Goal: Check status: Check status

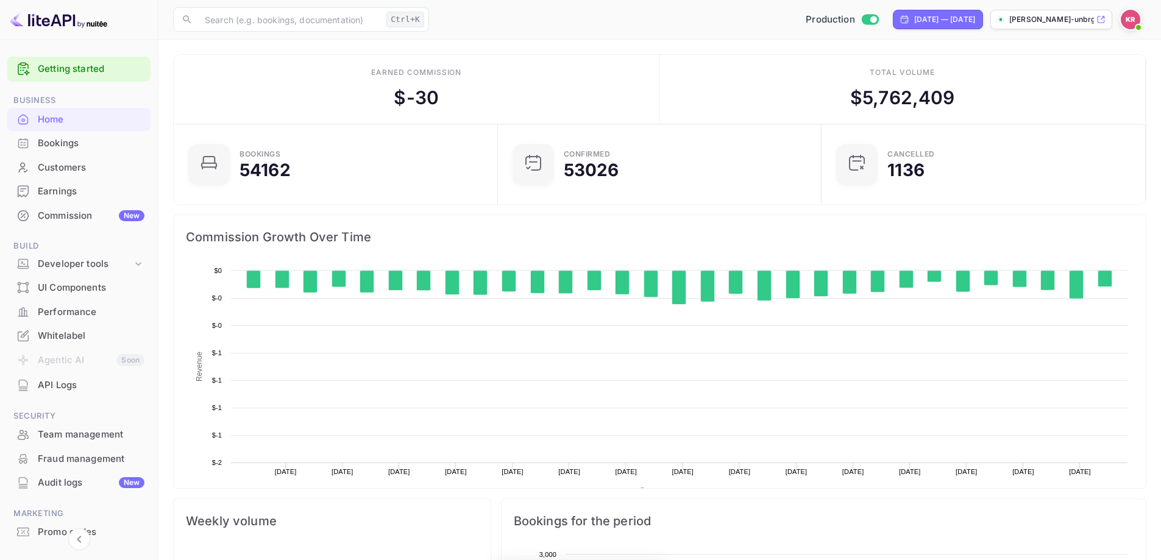
click at [60, 149] on div "Bookings" at bounding box center [91, 143] width 107 height 14
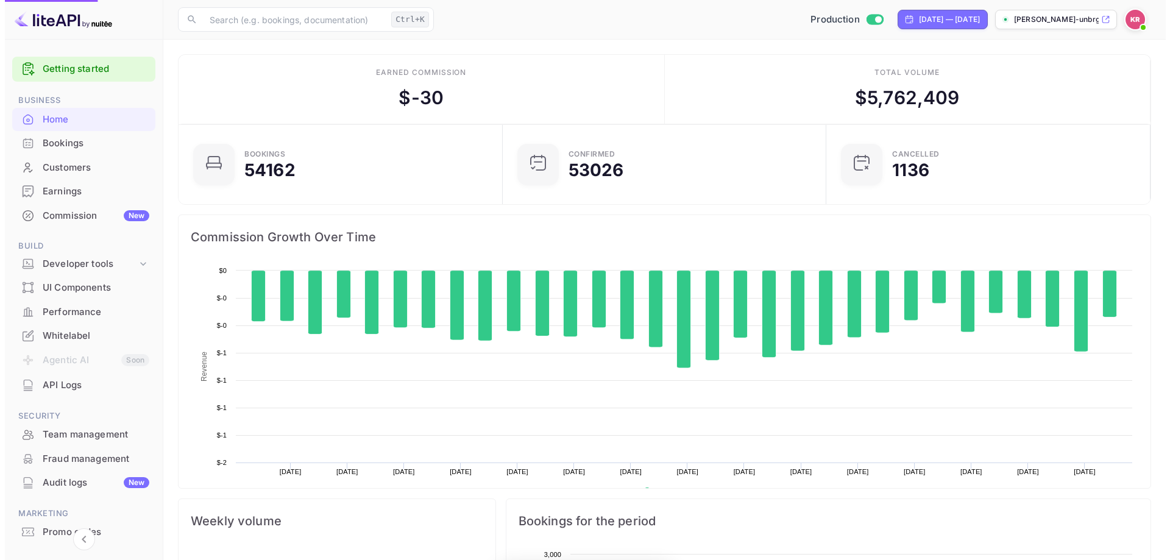
scroll to position [10, 10]
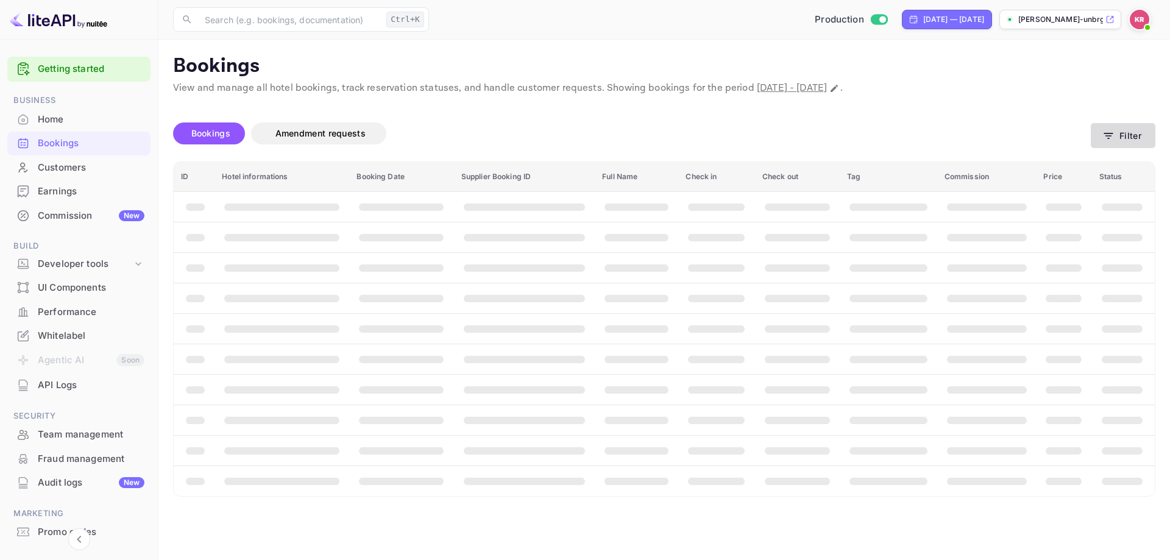
click at [1107, 137] on icon "button" at bounding box center [1108, 136] width 12 height 12
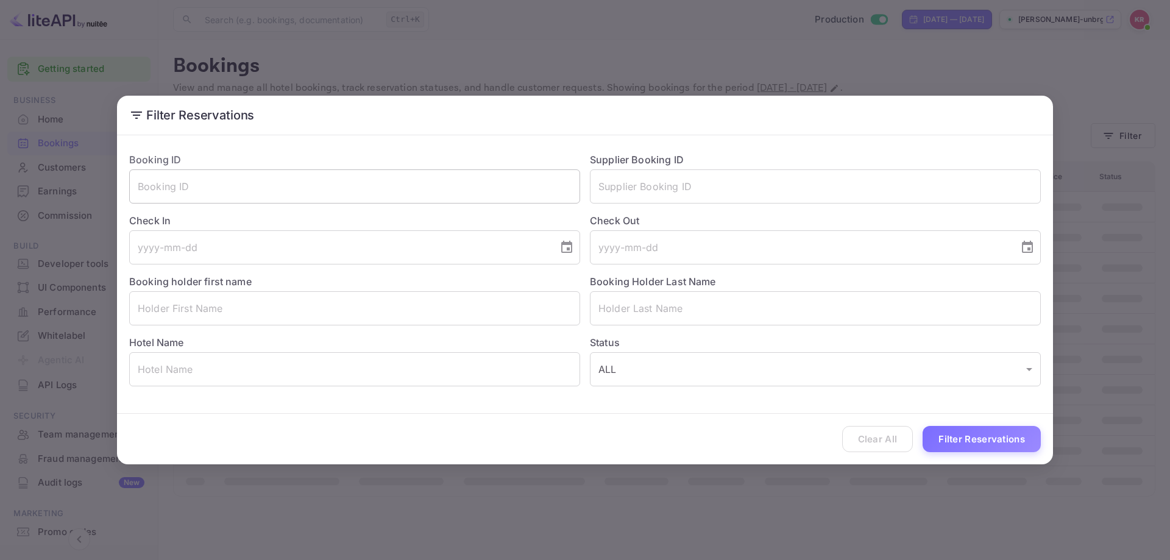
click at [210, 197] on input "text" at bounding box center [354, 186] width 451 height 34
paste input "ufQB7wE_6"
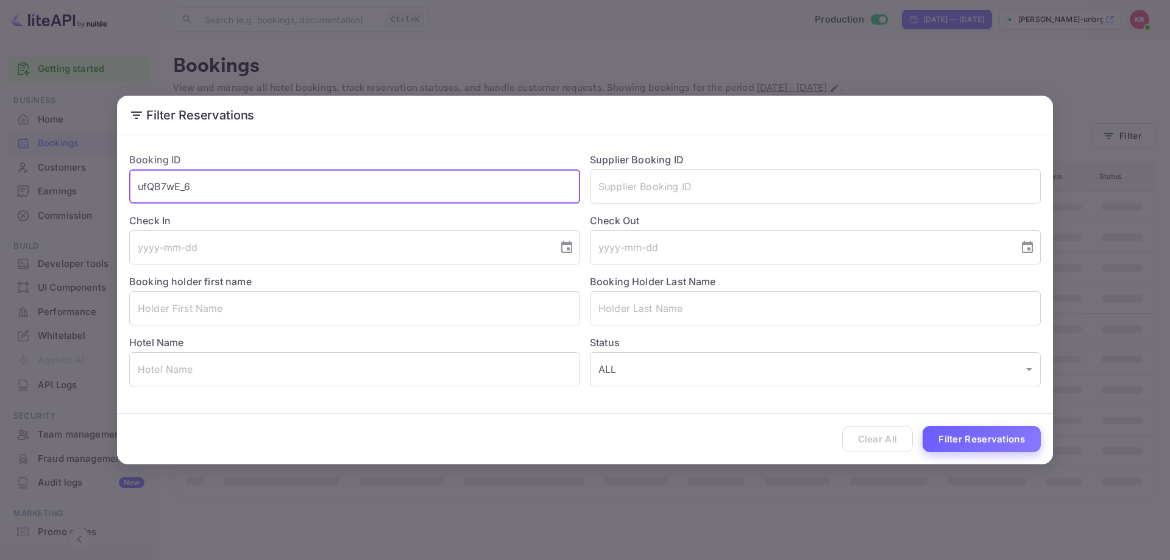
type input "ufQB7wE_6"
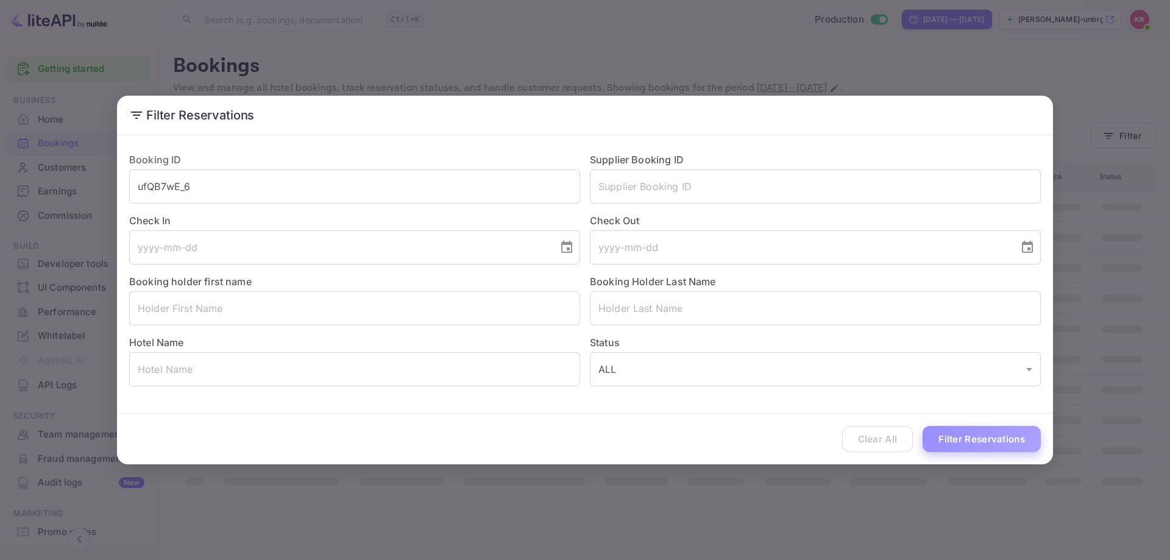
click at [960, 441] on button "Filter Reservations" at bounding box center [982, 439] width 118 height 26
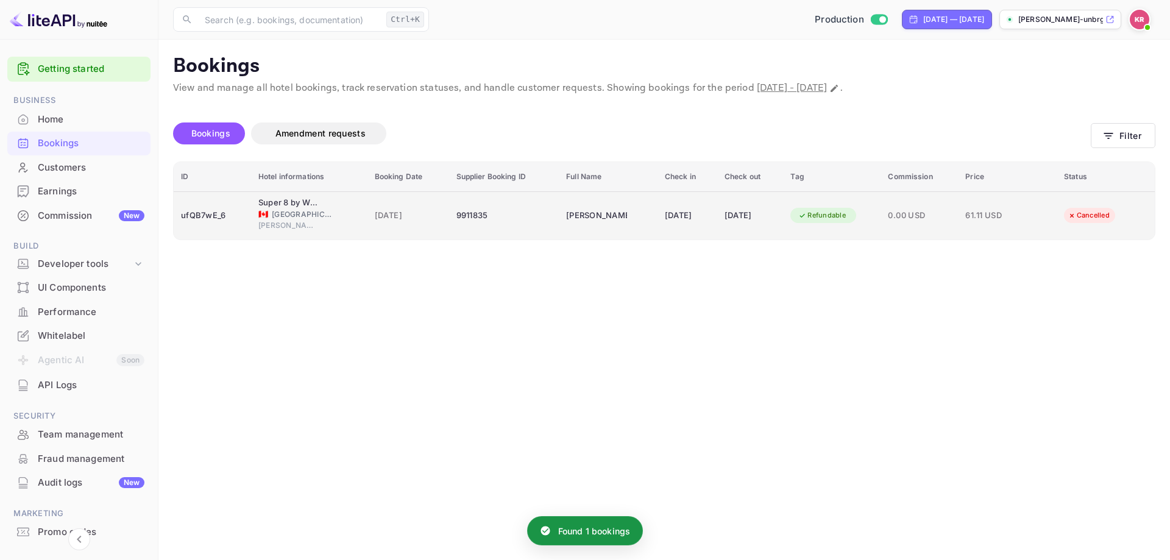
click at [483, 213] on div "9911835" at bounding box center [504, 215] width 96 height 19
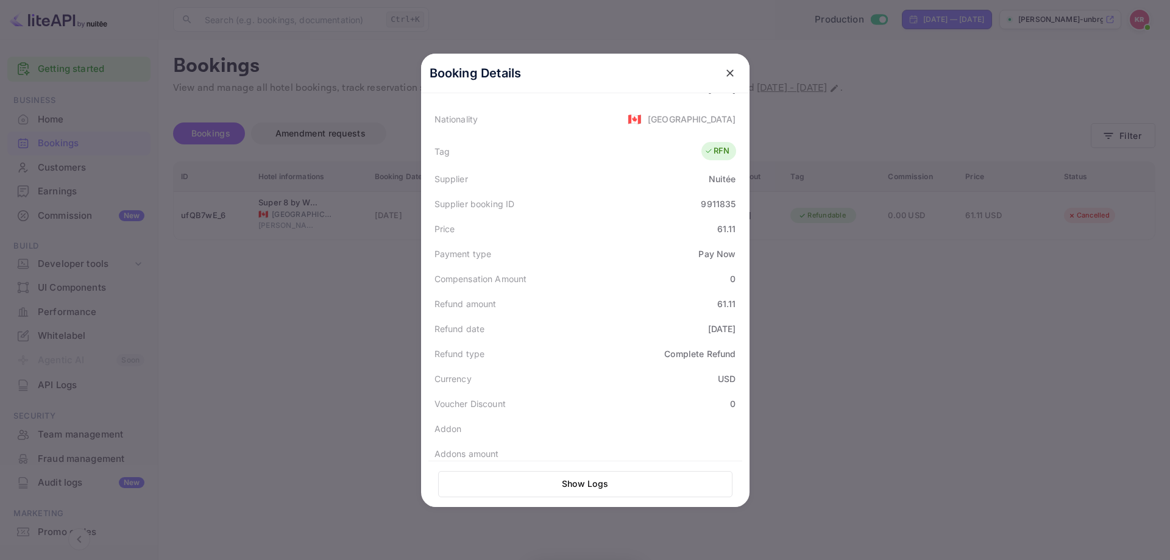
scroll to position [305, 0]
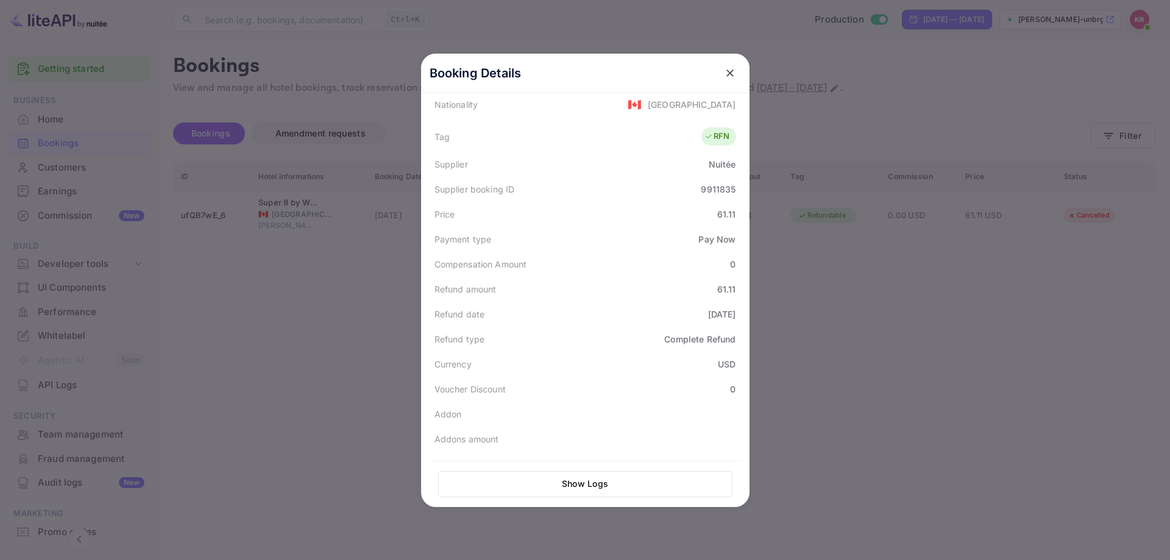
click at [309, 240] on div at bounding box center [585, 280] width 1170 height 560
